Goal: Information Seeking & Learning: Check status

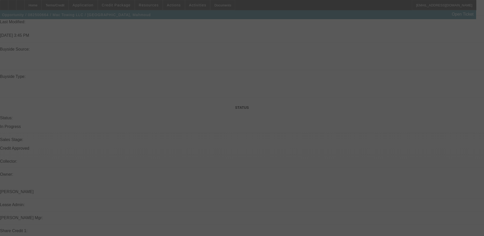
scroll to position [439, 0]
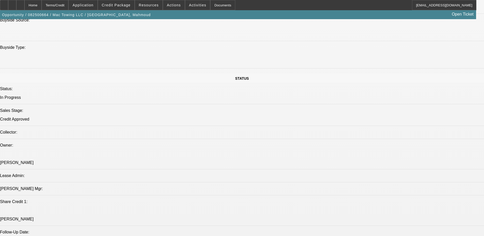
select select "0"
select select "2"
select select "0"
select select "0.2"
select select "2"
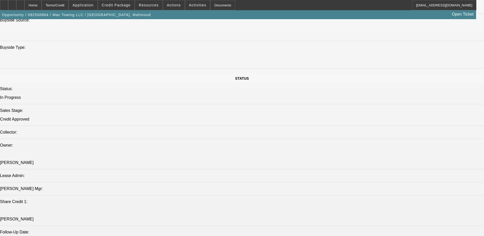
select select "0"
select select "0.2"
select select "2"
select select "0"
select select "0.2"
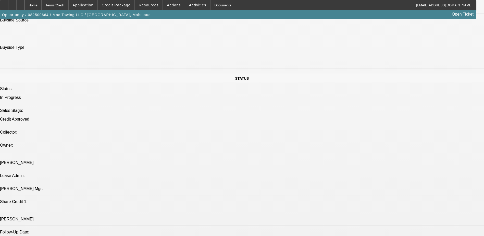
select select "2"
select select "0"
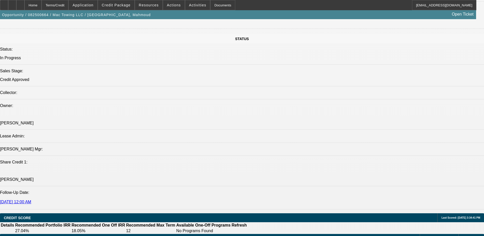
select select "1"
select select "2"
select select "6"
select select "1"
select select "2"
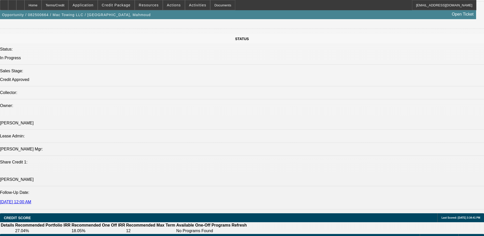
select select "6"
select select "1"
select select "2"
select select "6"
select select "1"
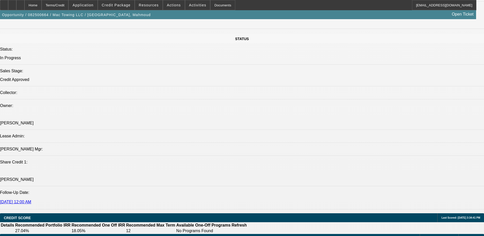
select select "2"
select select "6"
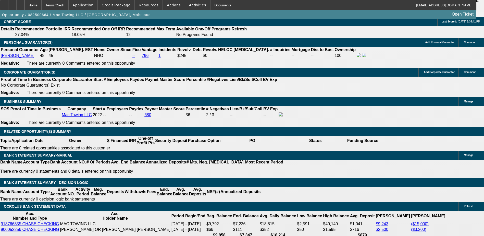
scroll to position [704, 0]
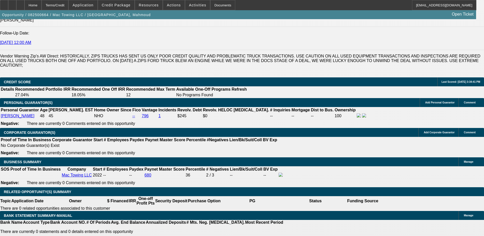
drag, startPoint x: 406, startPoint y: 168, endPoint x: 458, endPoint y: 189, distance: 55.9
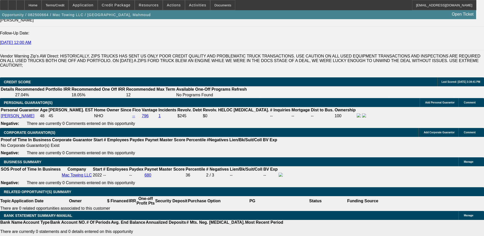
drag, startPoint x: 458, startPoint y: 189, endPoint x: 453, endPoint y: 189, distance: 5.6
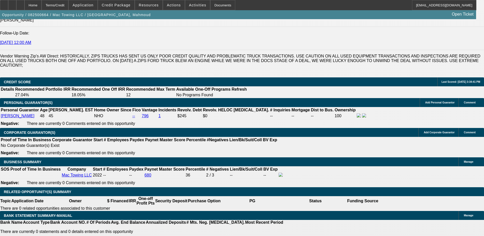
drag, startPoint x: 392, startPoint y: 182, endPoint x: 390, endPoint y: 176, distance: 6.1
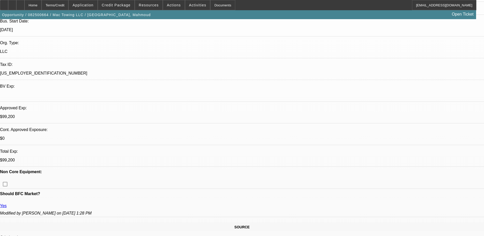
scroll to position [0, 0]
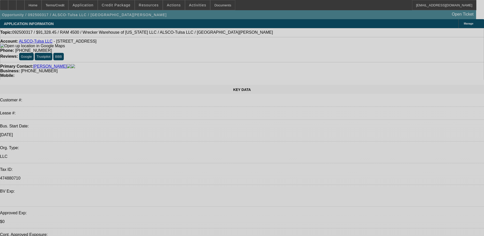
select select "0"
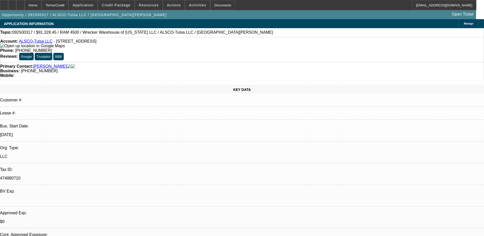
select select "0"
select select "1"
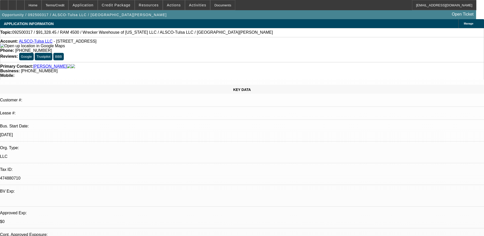
select select "1"
select select "6"
select select "1"
select select "6"
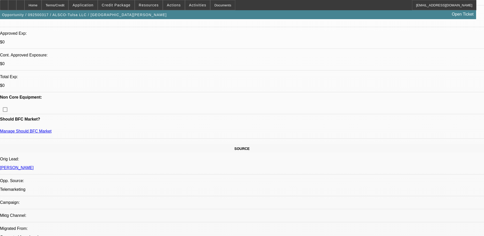
scroll to position [153, 0]
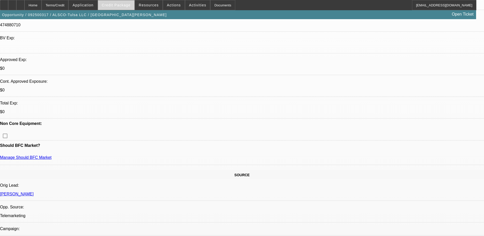
click at [123, 4] on span "Credit Package" at bounding box center [116, 5] width 29 height 4
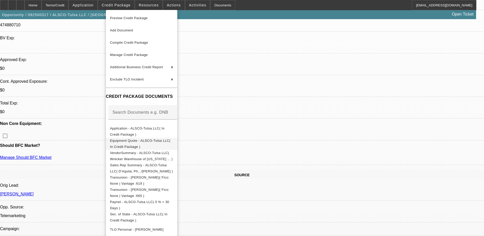
click at [170, 141] on span "Equipment Quote - ALSCO-Tulsa LLC( In Credit Package )" at bounding box center [140, 144] width 60 height 10
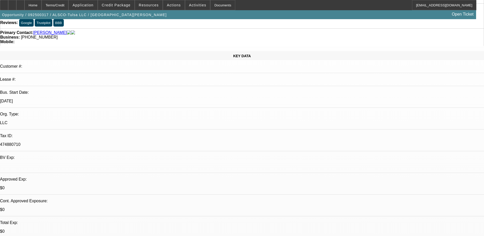
scroll to position [0, 0]
